Goal: Task Accomplishment & Management: Complete application form

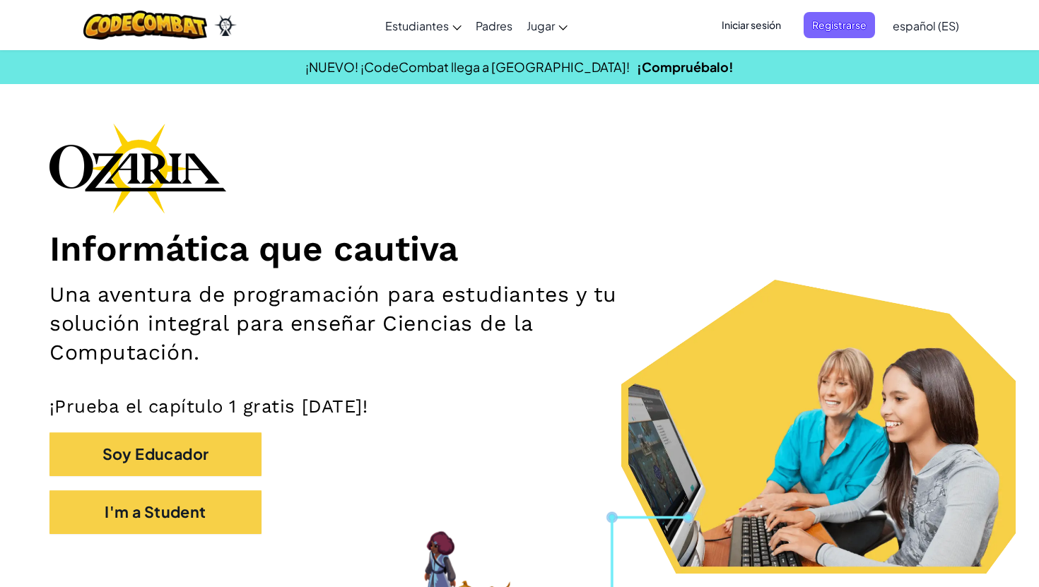
click at [260, 149] on div "Informática que cautiva Una aventura de programación para estudiantes y tu solu…" at bounding box center [519, 335] width 940 height 425
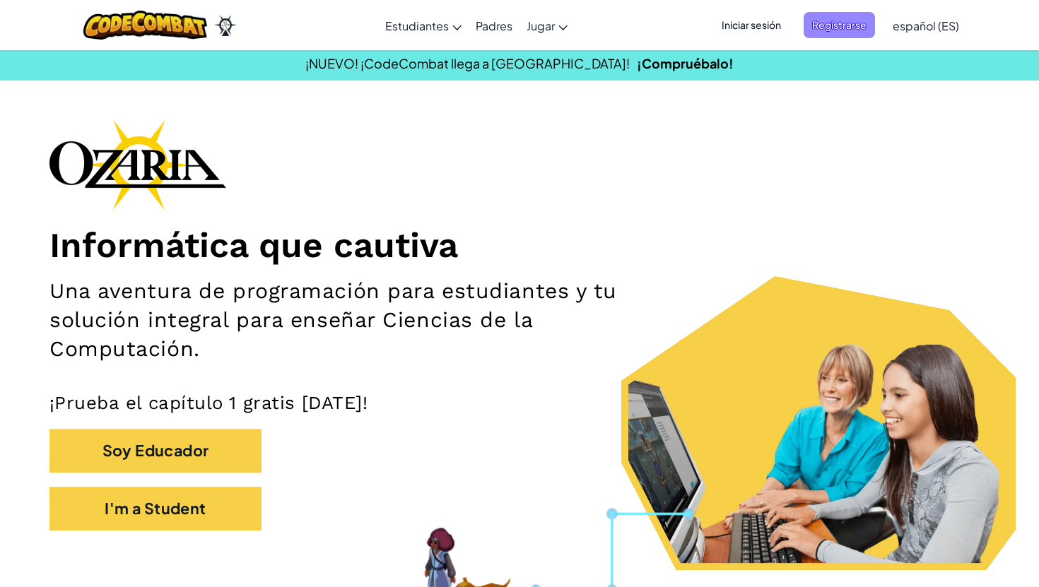
click at [818, 35] on span "Registrarse" at bounding box center [838, 25] width 71 height 26
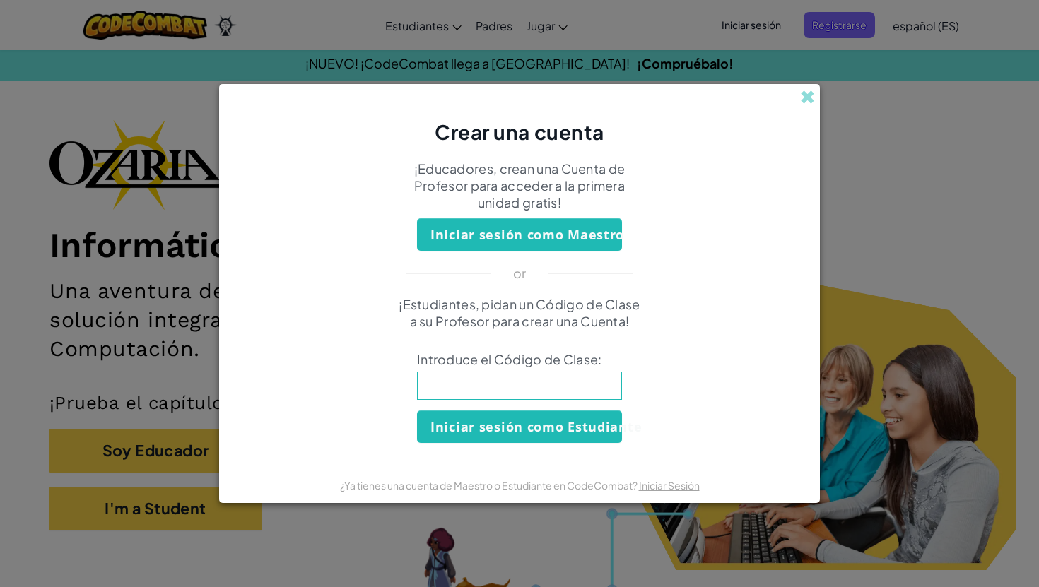
click at [604, 380] on input at bounding box center [519, 386] width 205 height 28
type input "ShopFaceCook"
click button "Iniciar sesión como Estudiante" at bounding box center [519, 427] width 205 height 33
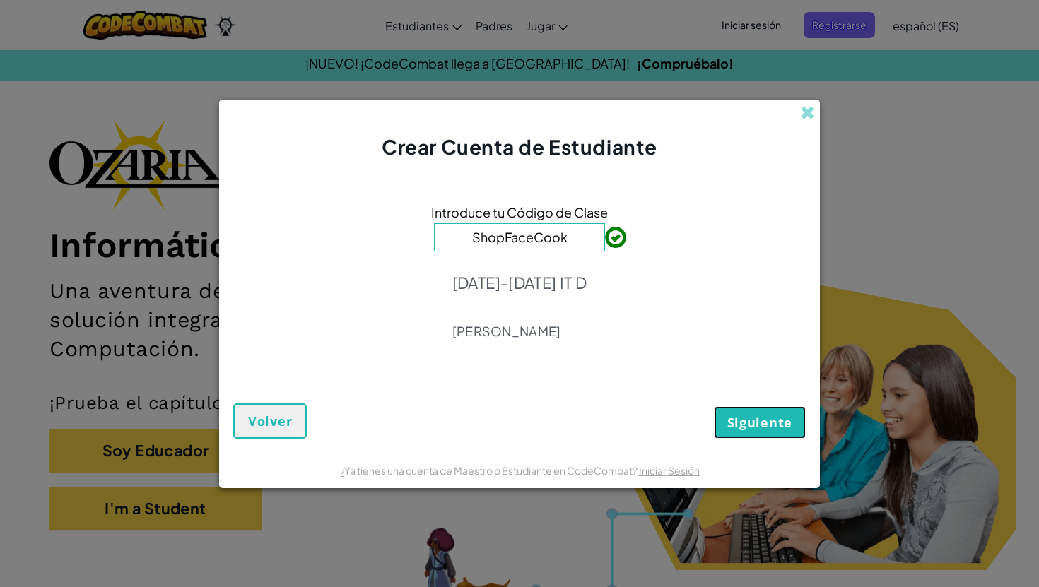
click at [780, 416] on span "Siguiente" at bounding box center [759, 422] width 65 height 17
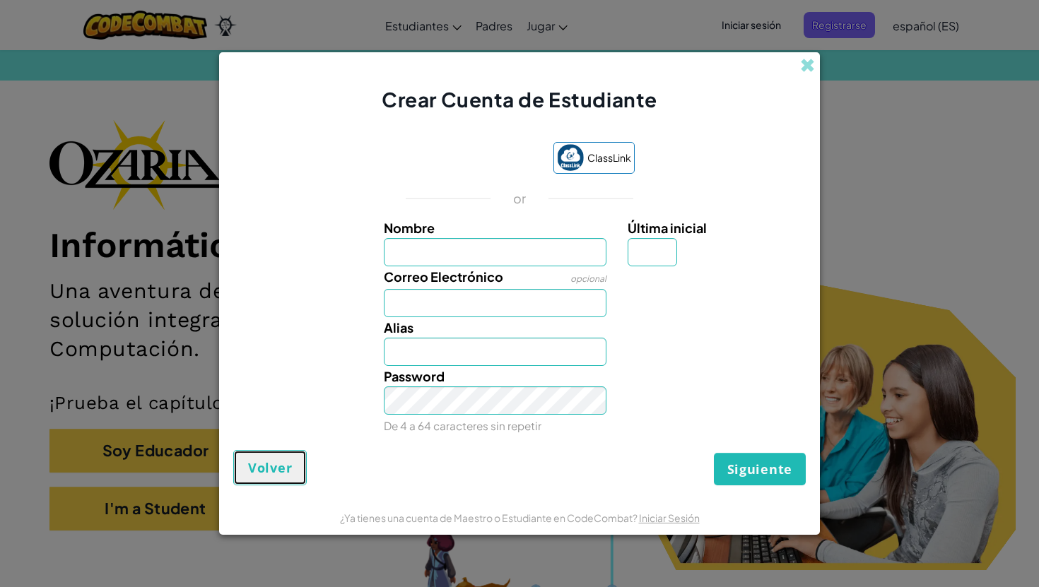
click at [285, 459] on span "Volver" at bounding box center [270, 467] width 44 height 17
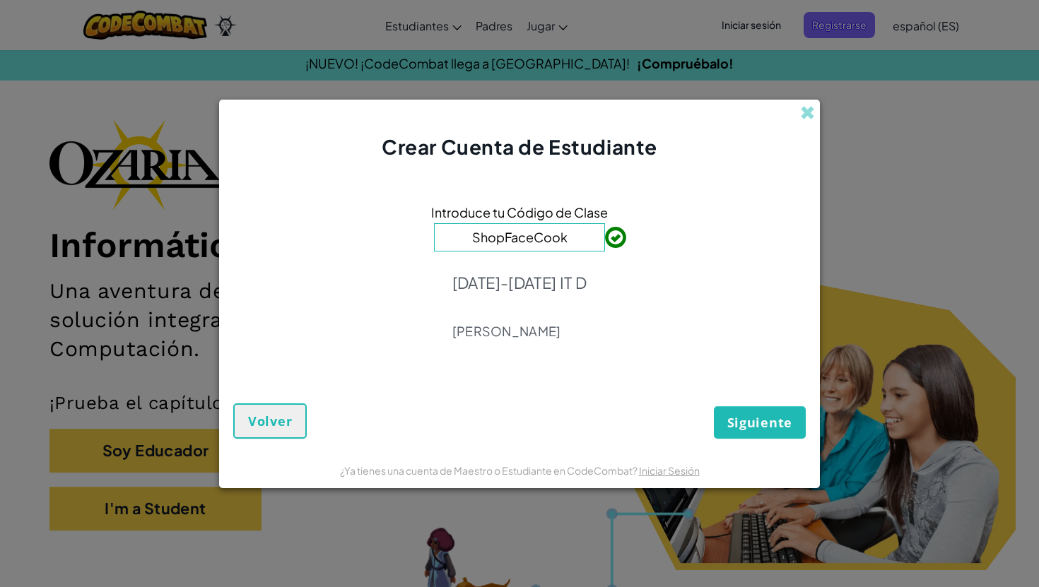
drag, startPoint x: 450, startPoint y: 285, endPoint x: 565, endPoint y: 353, distance: 133.4
click at [565, 353] on div "Introduce tu Código de Clase ShopFaceCook [DATE]-[DATE] IT D [PERSON_NAME]" at bounding box center [519, 275] width 572 height 201
click at [791, 435] on button "Siguiente" at bounding box center [760, 422] width 92 height 33
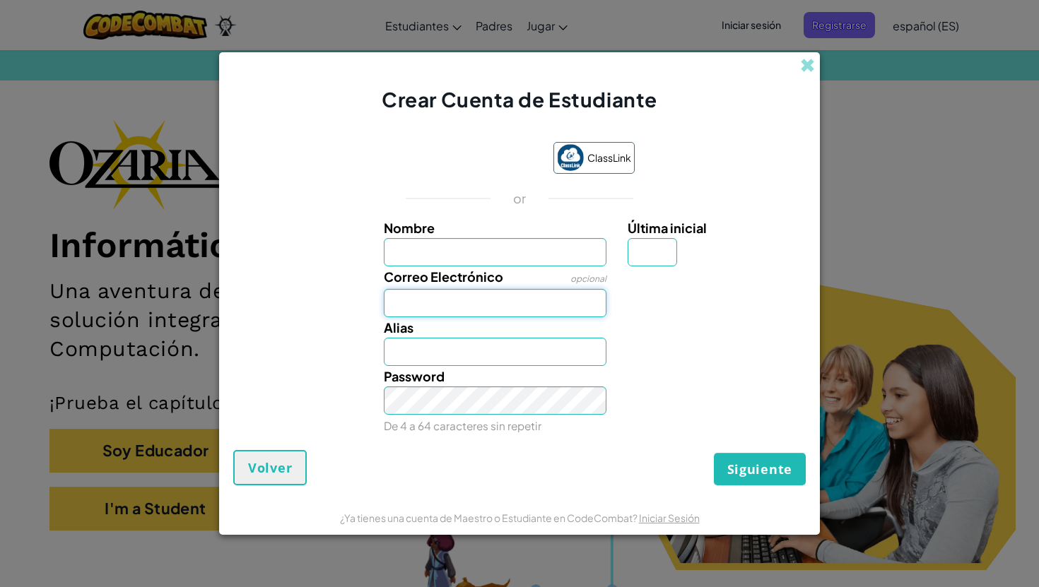
click at [580, 306] on input "Correo Electrónico" at bounding box center [495, 303] width 223 height 28
type input "[EMAIL_ADDRESS][DOMAIN_NAME]"
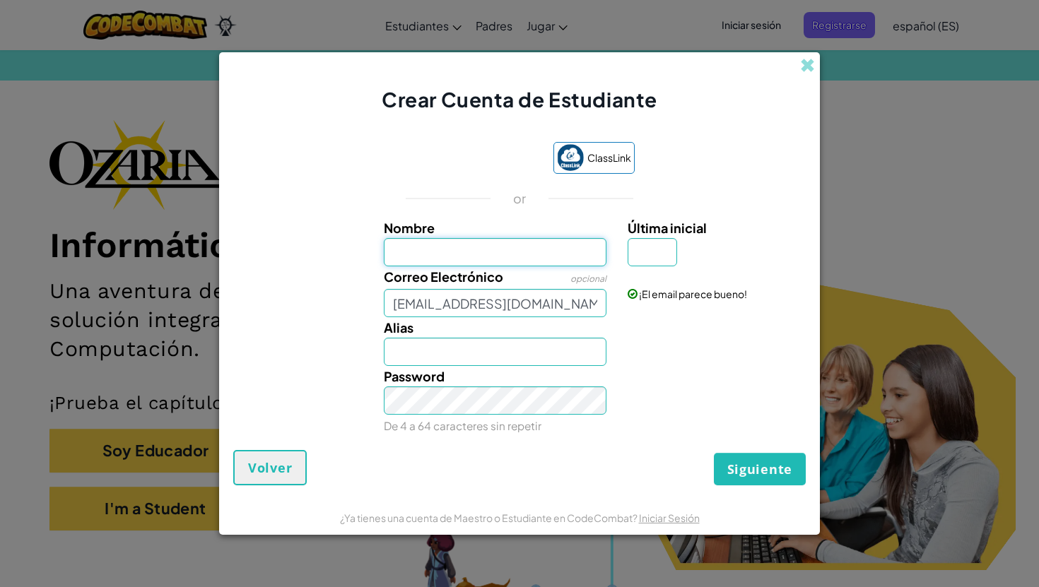
click at [542, 253] on input "Nombre" at bounding box center [495, 252] width 223 height 28
type input "[PERSON_NAME]"
click at [658, 256] on input "Última inicial" at bounding box center [651, 252] width 49 height 28
click at [508, 354] on input "[PERSON_NAME]" at bounding box center [495, 352] width 223 height 28
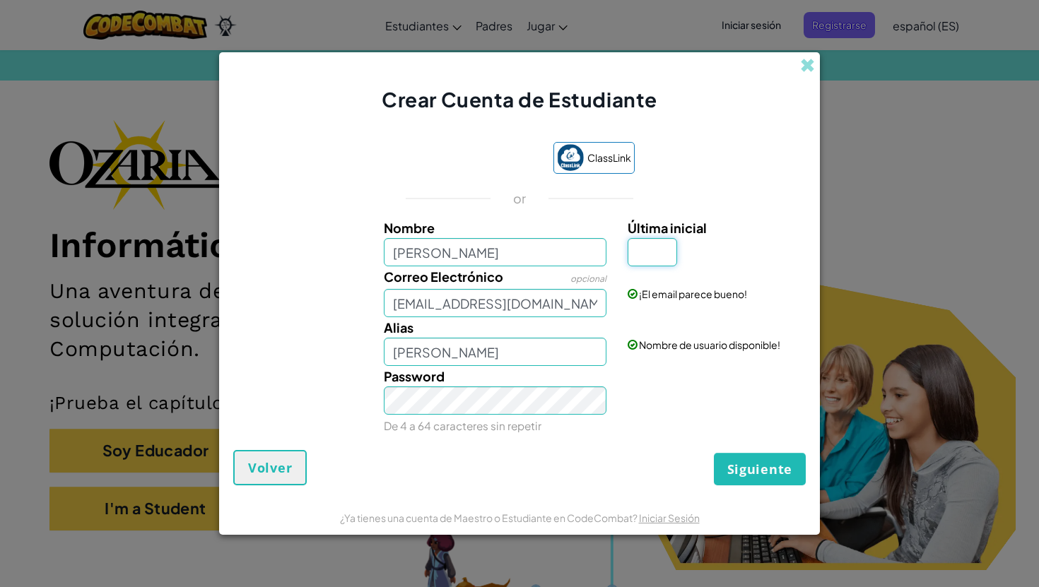
click at [653, 256] on input "Última inicial" at bounding box center [651, 252] width 49 height 28
click at [654, 254] on input "Última inicial" at bounding box center [651, 252] width 49 height 28
type input "A"
type input "[PERSON_NAME]"
drag, startPoint x: 485, startPoint y: 254, endPoint x: 466, endPoint y: 254, distance: 18.4
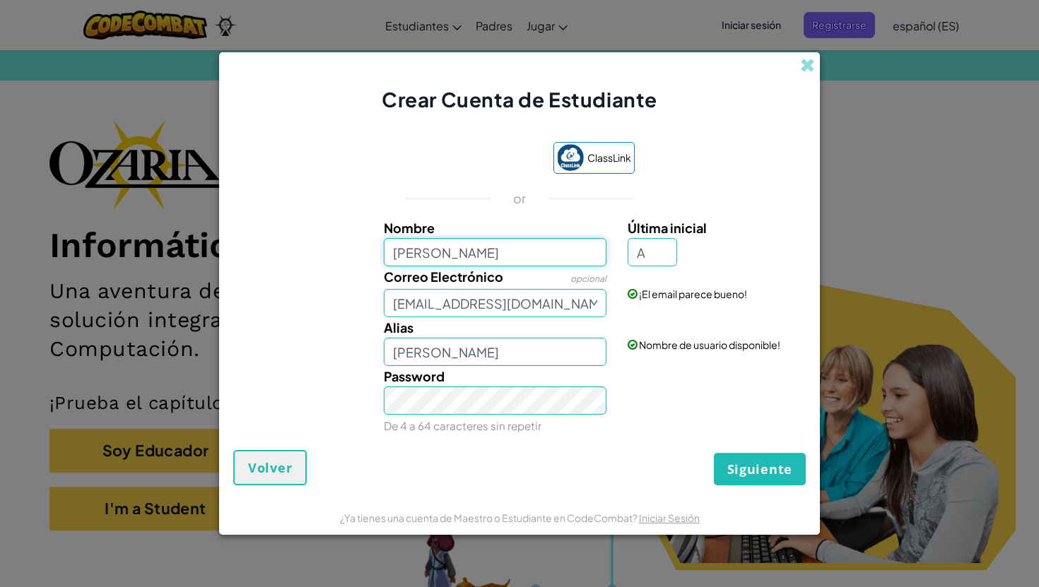
click at [466, 254] on input "[PERSON_NAME]" at bounding box center [495, 252] width 223 height 28
type input "[PERSON_NAME]"
click at [471, 355] on input "[PERSON_NAME]" at bounding box center [495, 352] width 223 height 28
click at [514, 361] on input "[PERSON_NAME]" at bounding box center [495, 352] width 223 height 28
click at [702, 408] on div "Password De 4 a 64 caracteres sin repetir" at bounding box center [519, 401] width 586 height 70
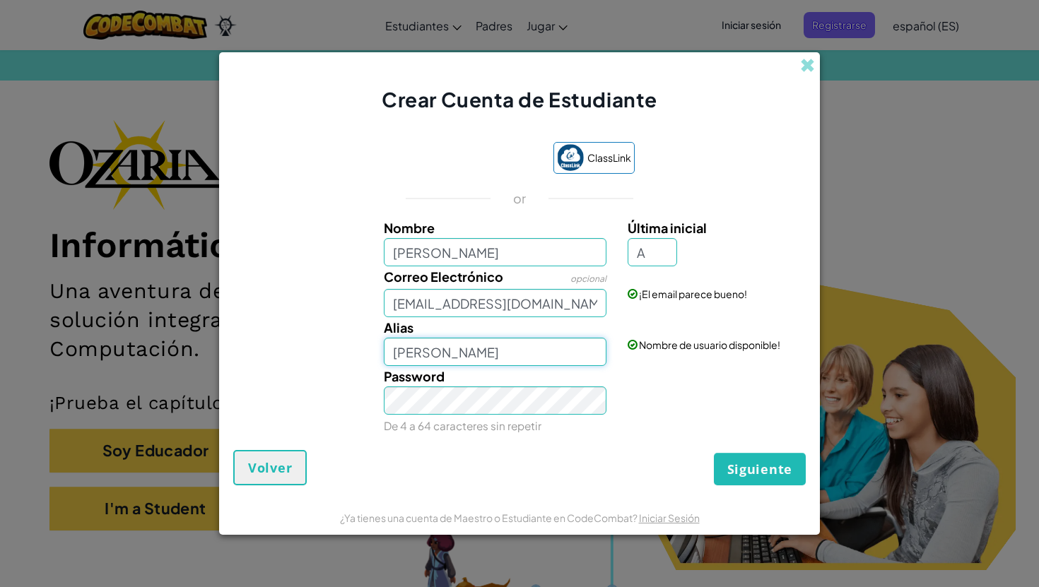
click at [464, 358] on input "[PERSON_NAME]" at bounding box center [495, 352] width 223 height 28
type input "[PERSON_NAME]"
click at [774, 468] on span "Siguiente" at bounding box center [759, 469] width 65 height 17
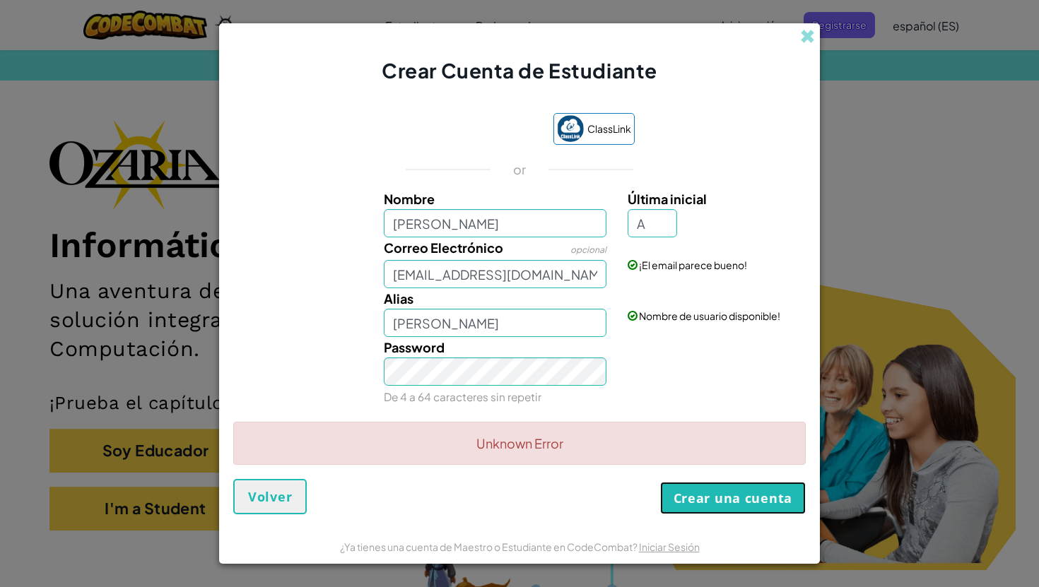
click at [747, 498] on button "Crear una cuenta" at bounding box center [733, 498] width 146 height 33
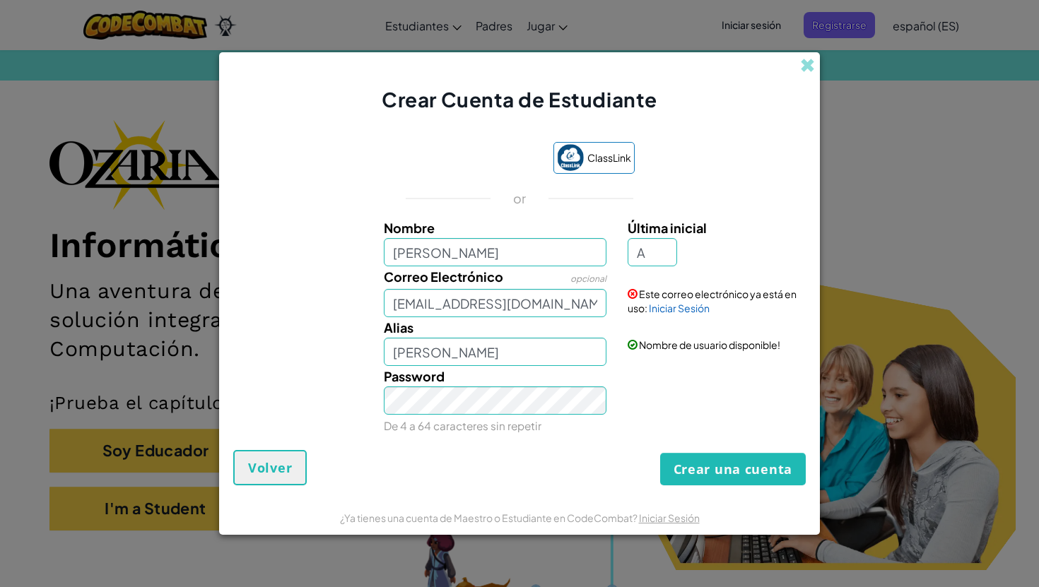
click at [748, 497] on form "ClassLink or Nombre Scarleth Última inicial A Correo Electrónico opcional [EMAI…" at bounding box center [519, 307] width 601 height 387
click at [696, 471] on button "Crear una cuenta" at bounding box center [733, 469] width 146 height 33
click at [688, 472] on button "Crear una cuenta" at bounding box center [733, 469] width 146 height 33
click at [690, 459] on button "Crear una cuenta" at bounding box center [733, 469] width 146 height 33
click at [687, 456] on button "Crear una cuenta" at bounding box center [733, 469] width 146 height 33
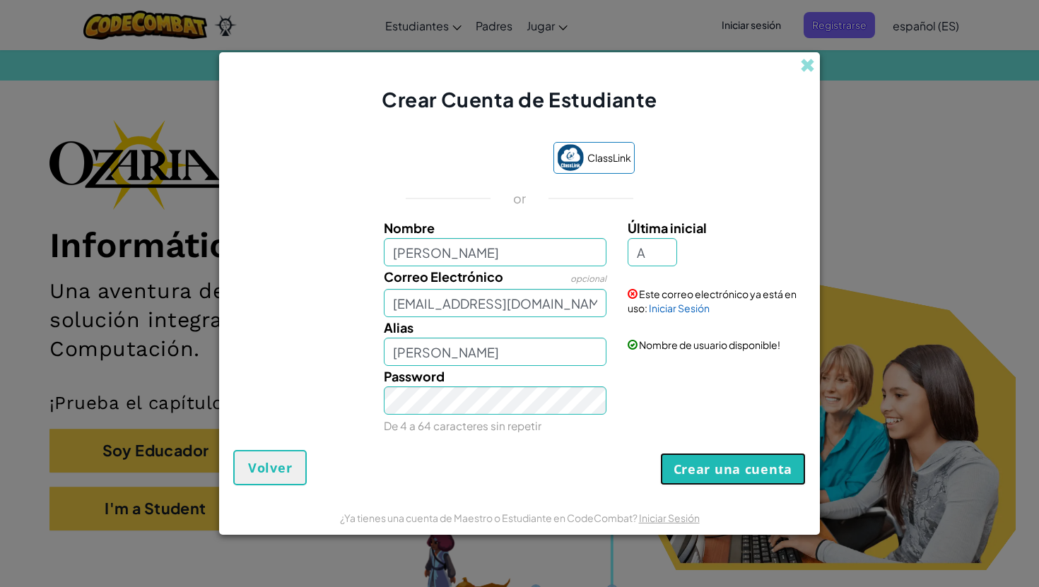
click at [687, 462] on button "Crear una cuenta" at bounding box center [733, 469] width 146 height 33
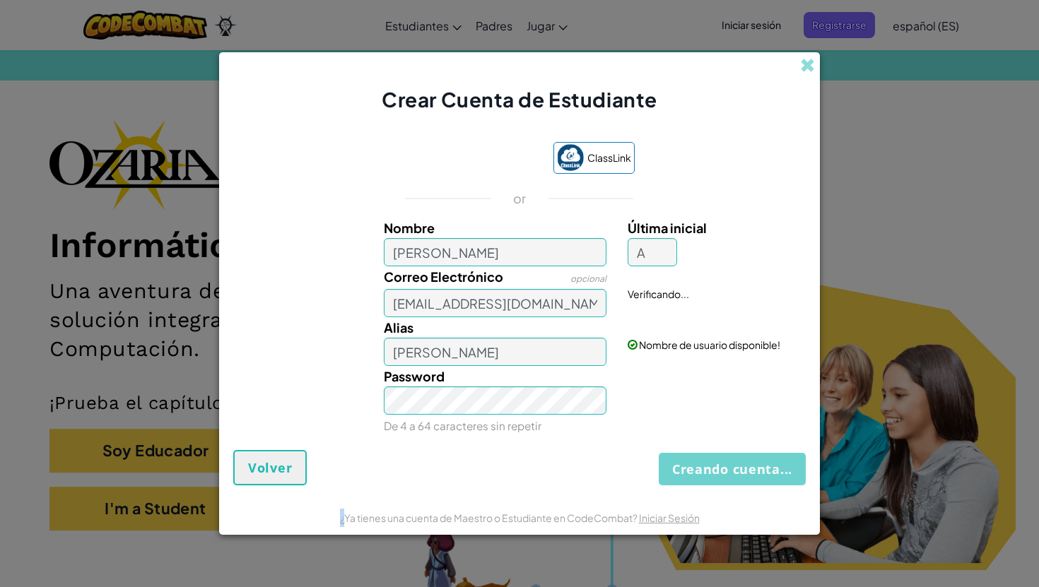
click at [687, 462] on div "Creando cuenta... Volver" at bounding box center [519, 467] width 572 height 35
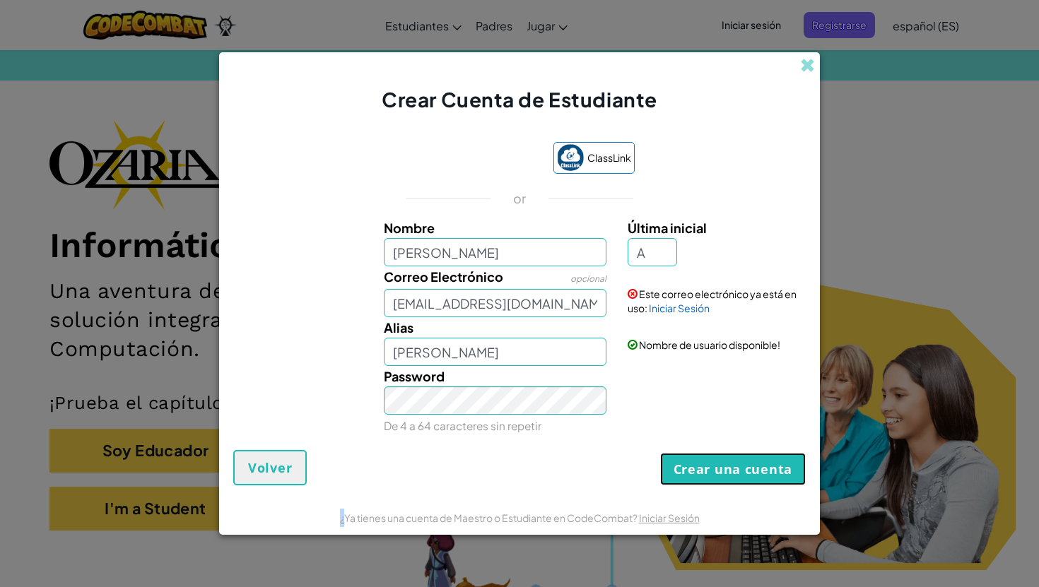
click at [712, 481] on button "Crear una cuenta" at bounding box center [733, 469] width 146 height 33
click at [808, 64] on span at bounding box center [807, 65] width 15 height 15
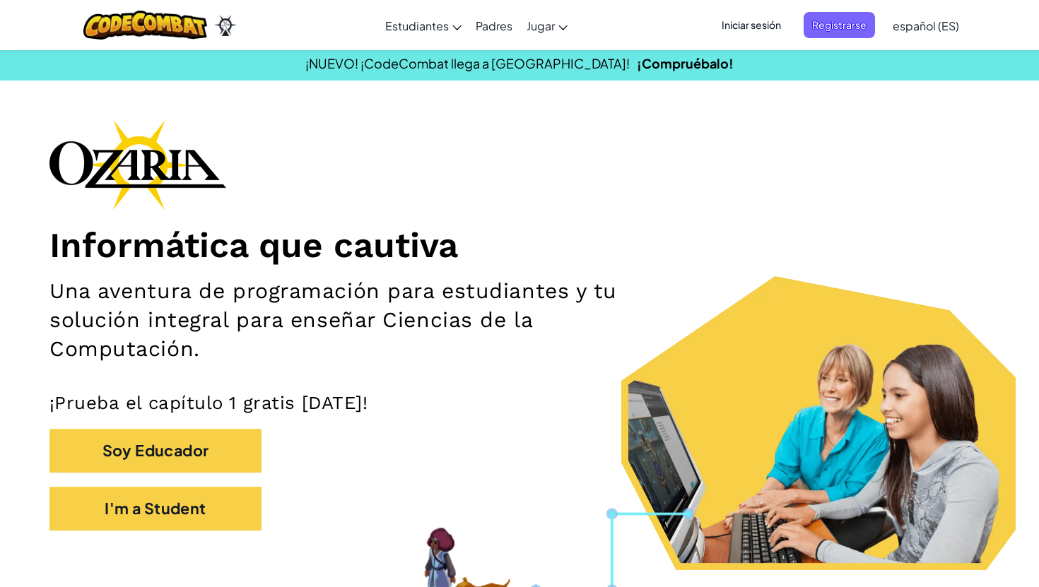
click at [738, 19] on span "Iniciar sesión" at bounding box center [751, 25] width 76 height 26
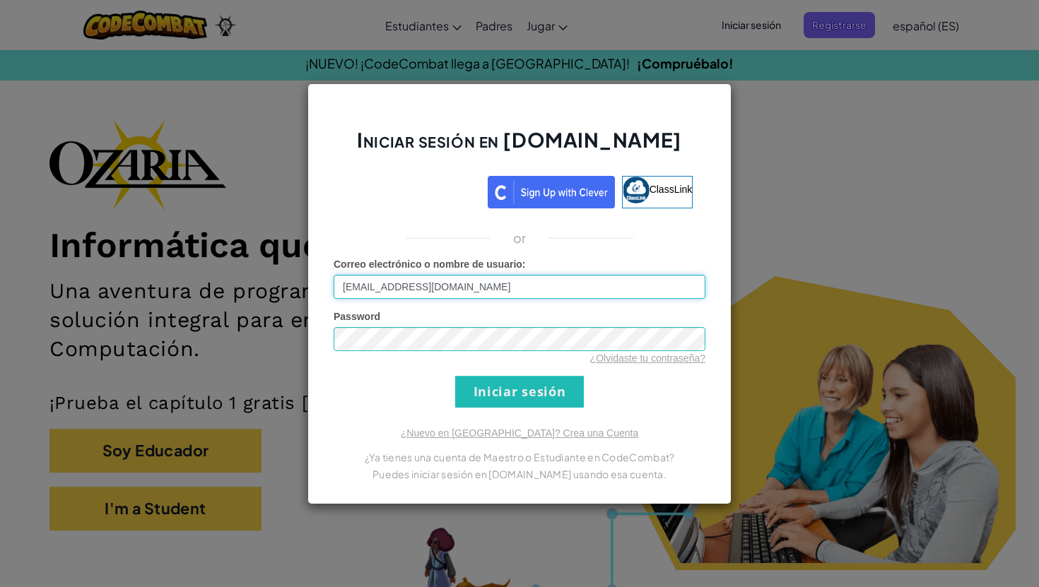
type input "[EMAIL_ADDRESS][DOMAIN_NAME]"
click at [473, 379] on input "Iniciar sesión" at bounding box center [519, 392] width 129 height 32
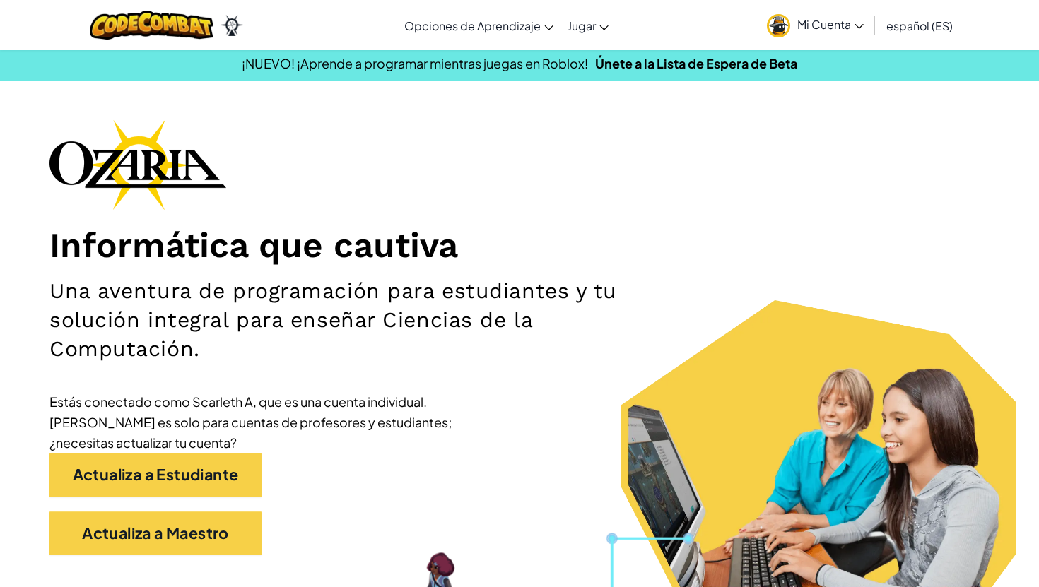
click at [764, 25] on link "Mi Cuenta" at bounding box center [815, 25] width 111 height 45
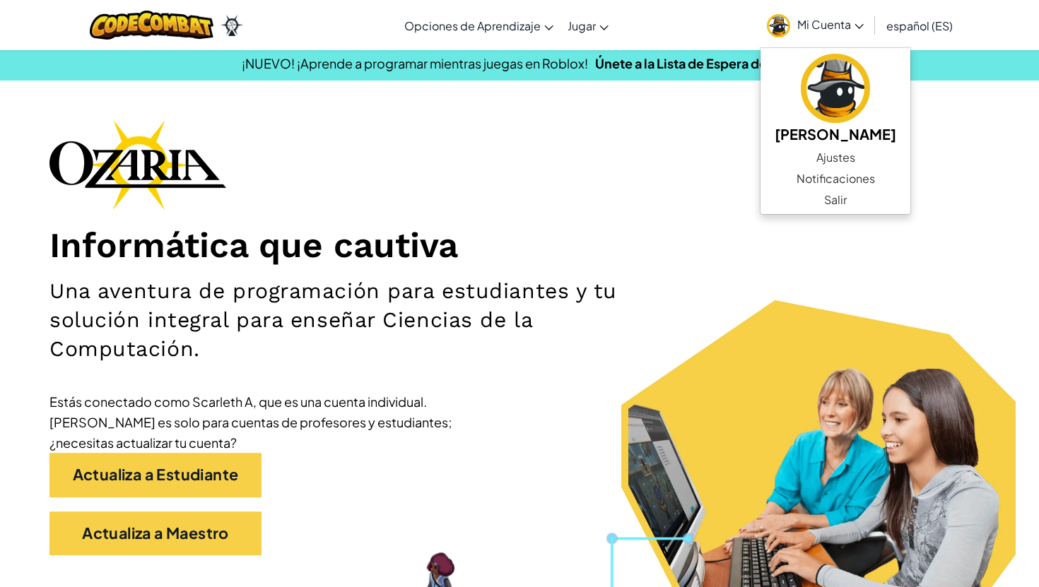
click at [591, 127] on div "Informática que cautiva Una aventura de programación para estudiantes y tu solu…" at bounding box center [519, 344] width 940 height 450
